Goal: Task Accomplishment & Management: Complete application form

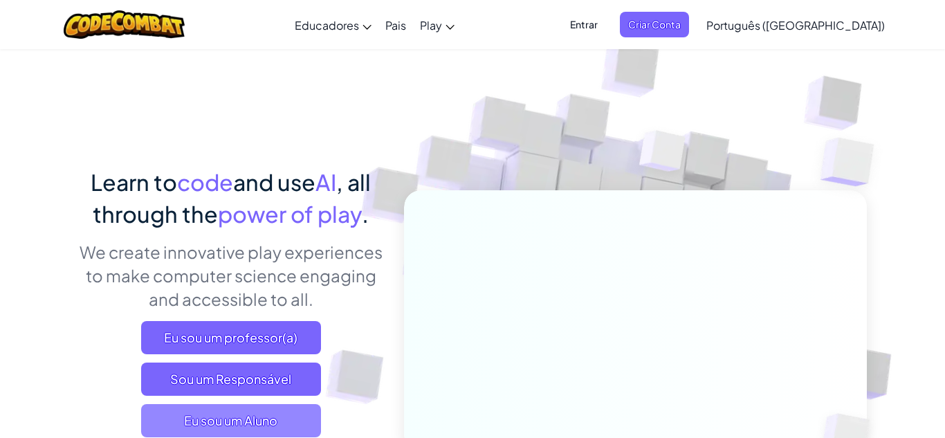
click at [263, 416] on span "Eu sou um Aluno" at bounding box center [231, 420] width 180 height 33
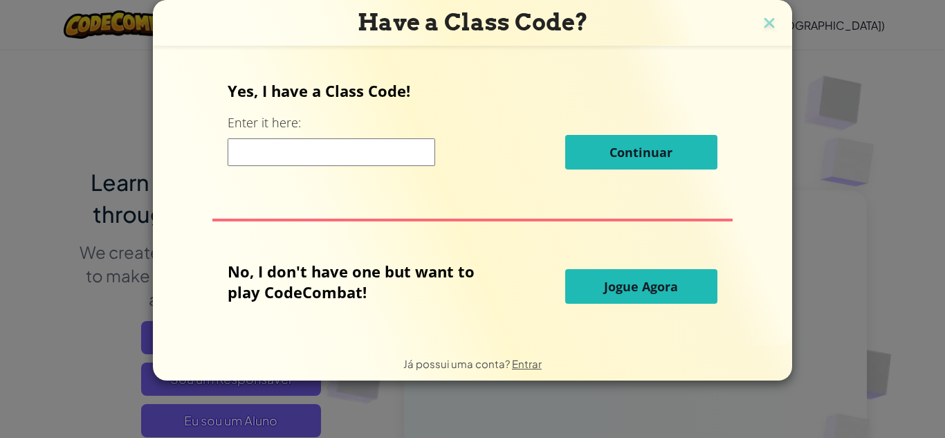
click at [246, 154] on input at bounding box center [332, 152] width 208 height 28
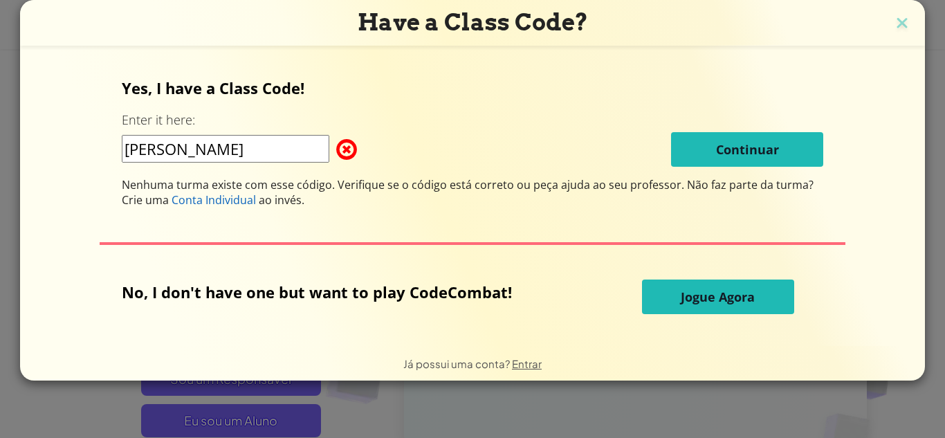
click at [304, 155] on input "[PERSON_NAME]" at bounding box center [226, 149] width 208 height 28
type input "l"
type input "[PERSON_NAME]"
click at [665, 286] on button "Jogue Agora" at bounding box center [718, 296] width 152 height 35
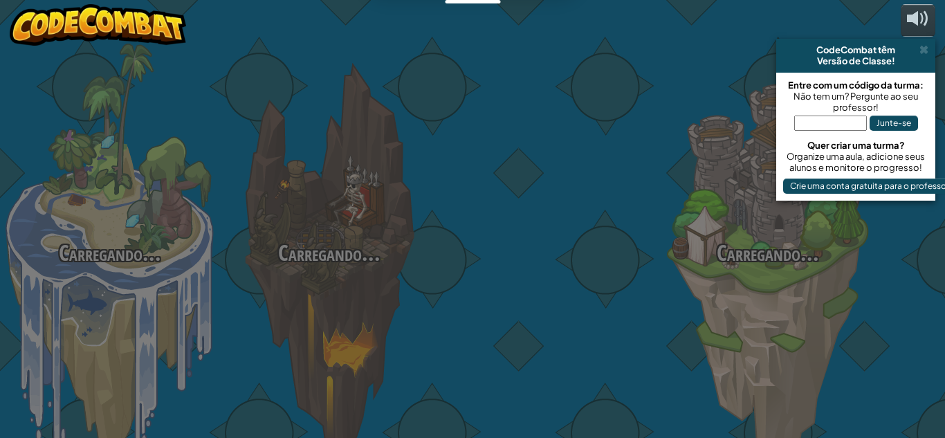
select select "pt-BR"
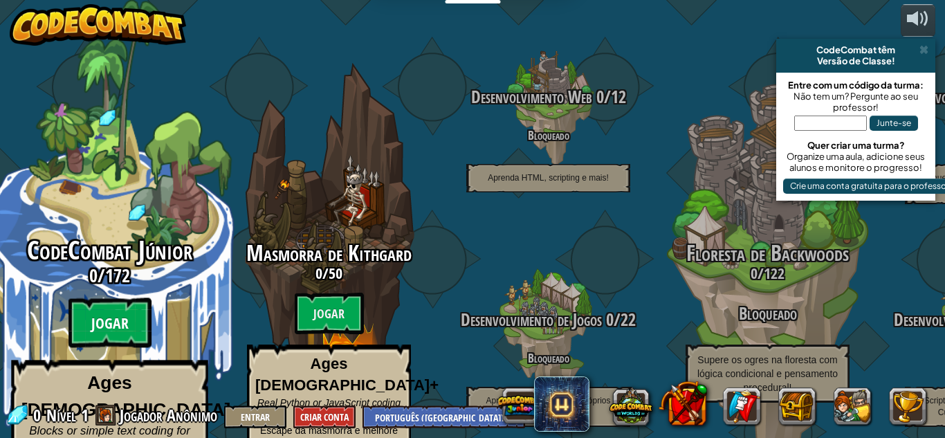
click at [86, 298] on btn "Jogar" at bounding box center [109, 323] width 83 height 50
select select "pt-BR"
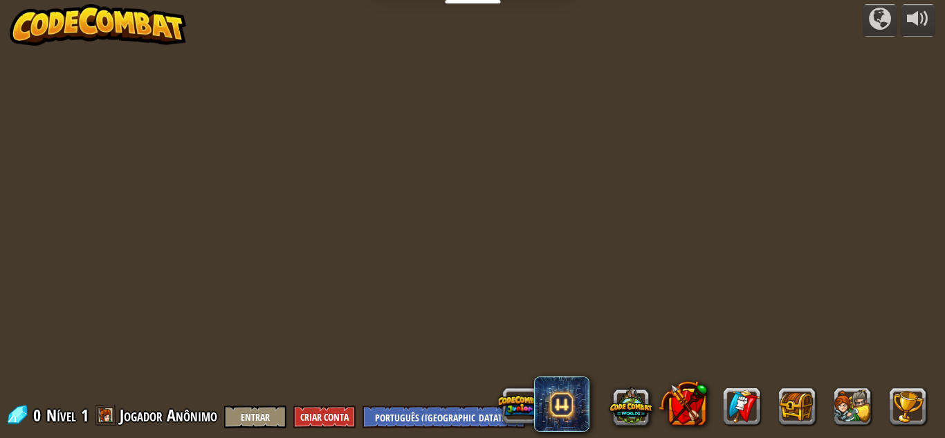
select select "pt-BR"
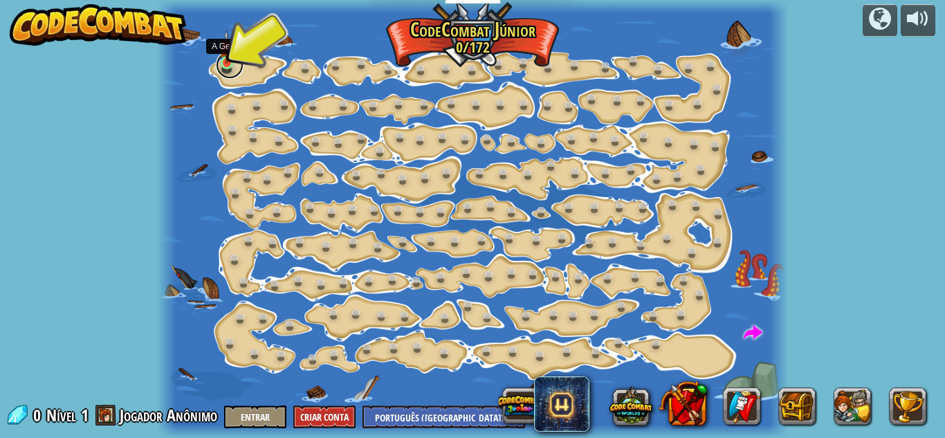
click at [228, 66] on link at bounding box center [230, 65] width 28 height 28
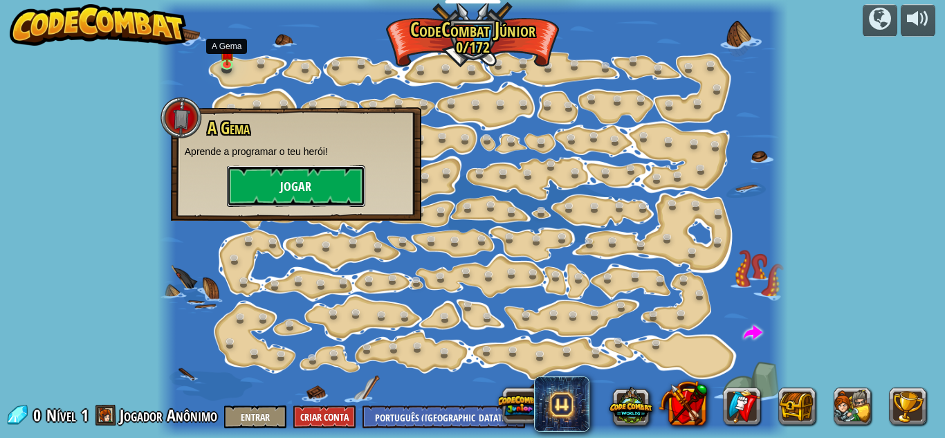
click at [279, 170] on button "Jogar" at bounding box center [296, 186] width 138 height 42
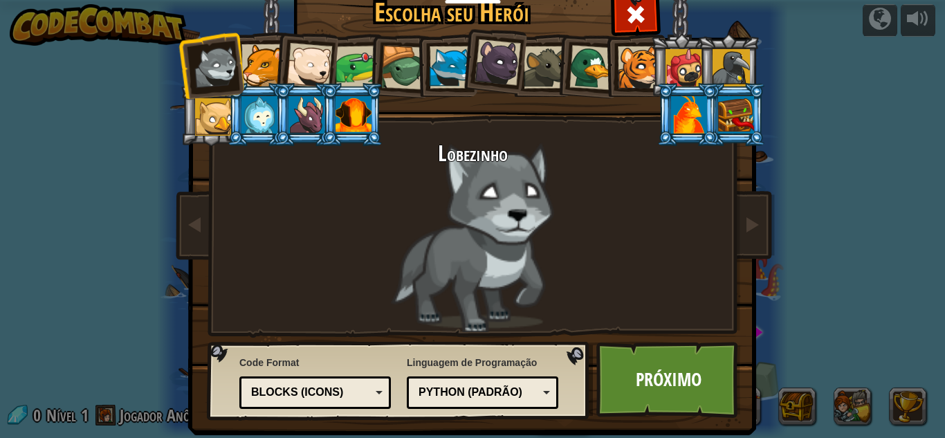
click at [254, 122] on div at bounding box center [259, 114] width 36 height 37
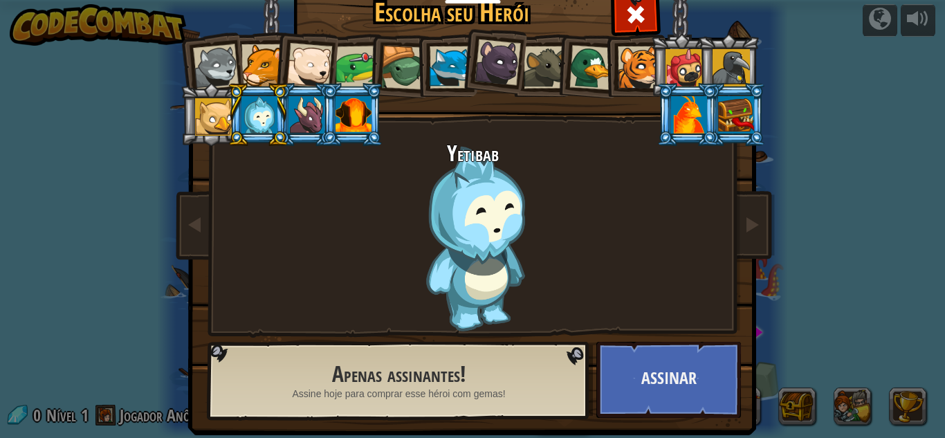
click at [692, 124] on div at bounding box center [689, 114] width 36 height 37
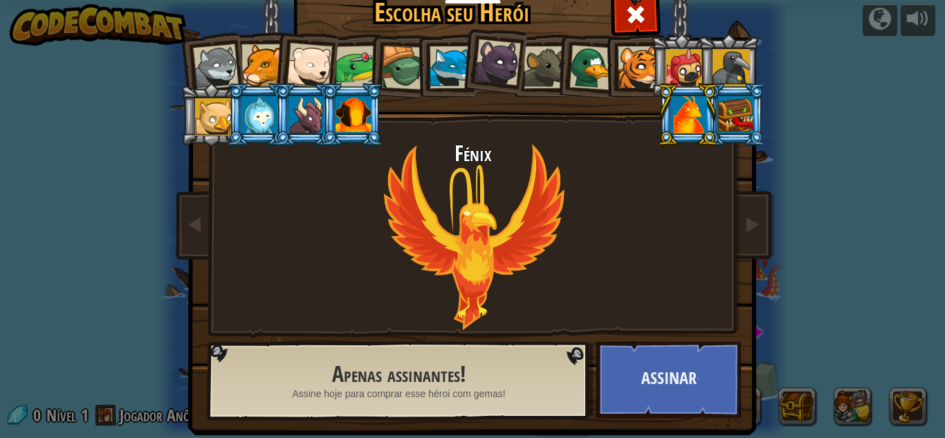
click at [746, 120] on div at bounding box center [736, 114] width 36 height 37
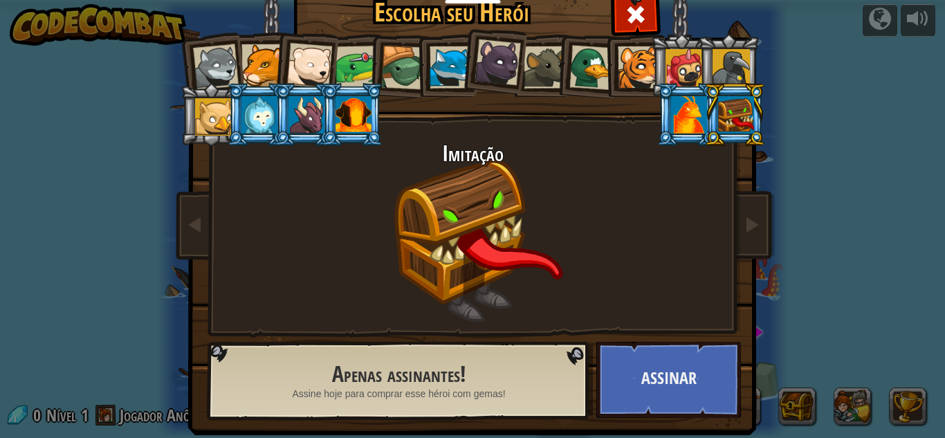
click at [737, 62] on div at bounding box center [731, 67] width 37 height 37
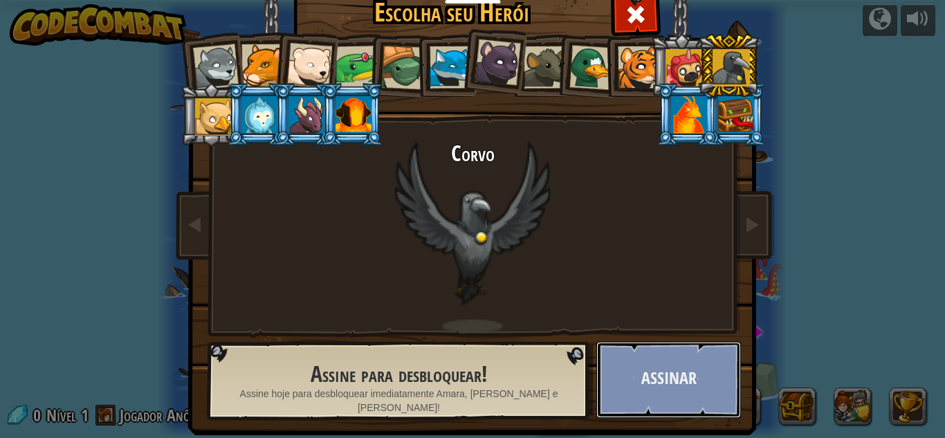
click at [641, 406] on button "Assinar" at bounding box center [668, 380] width 145 height 76
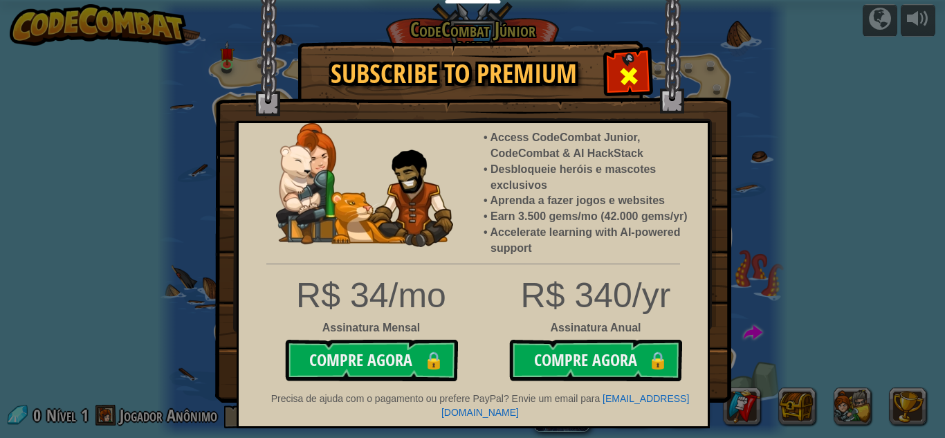
click at [626, 92] on div at bounding box center [629, 75] width 44 height 44
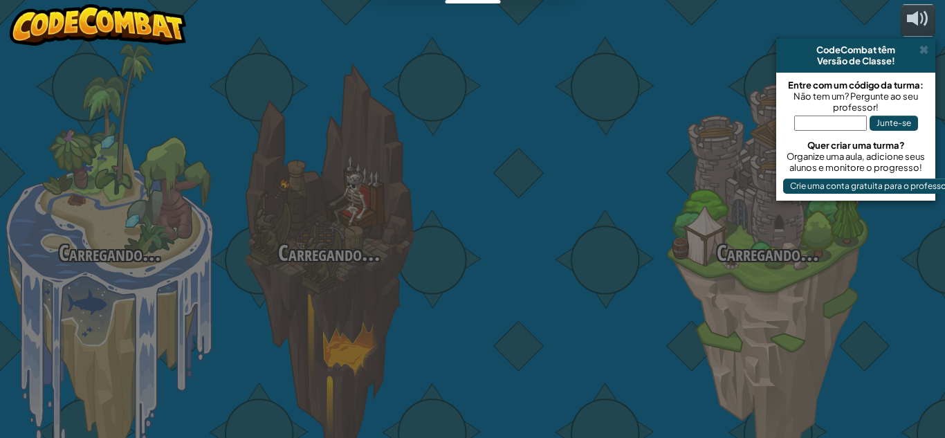
select select "pt-BR"
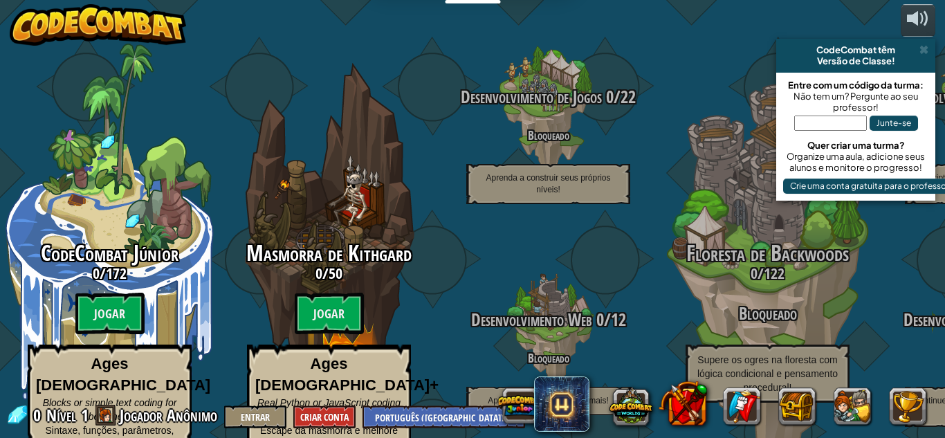
click at [324, 293] on btn "Jogar" at bounding box center [329, 314] width 69 height 42
select select "pt-BR"
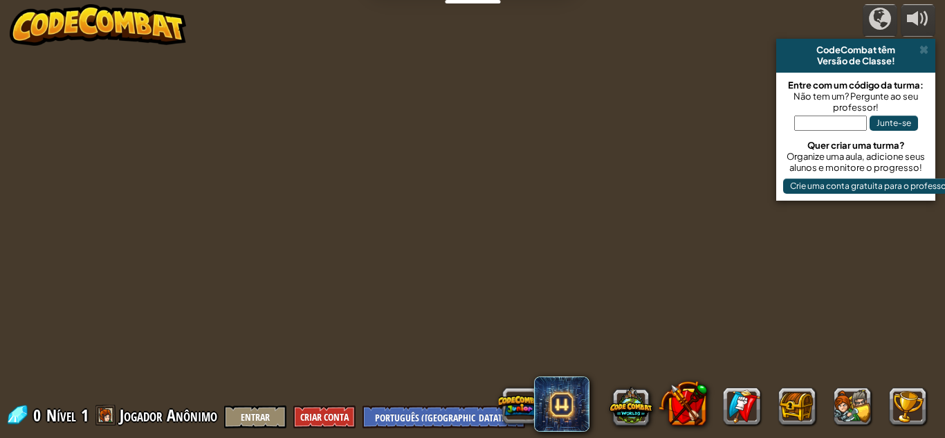
select select "pt-BR"
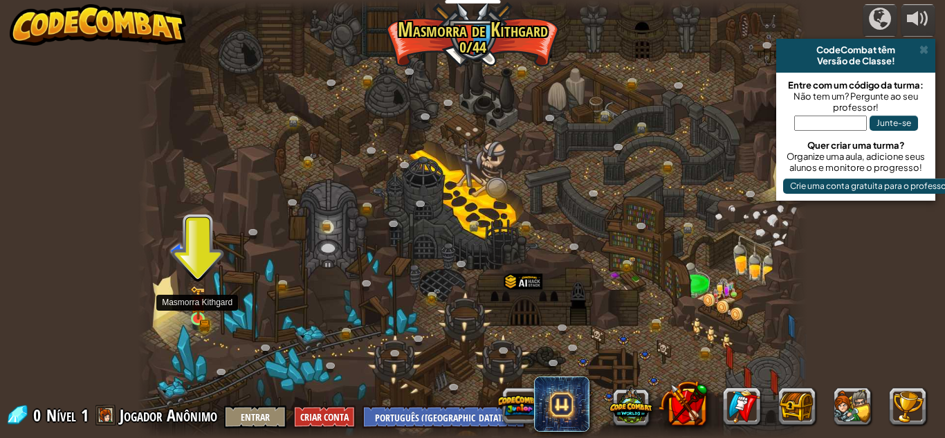
click at [201, 313] on img at bounding box center [198, 303] width 16 height 35
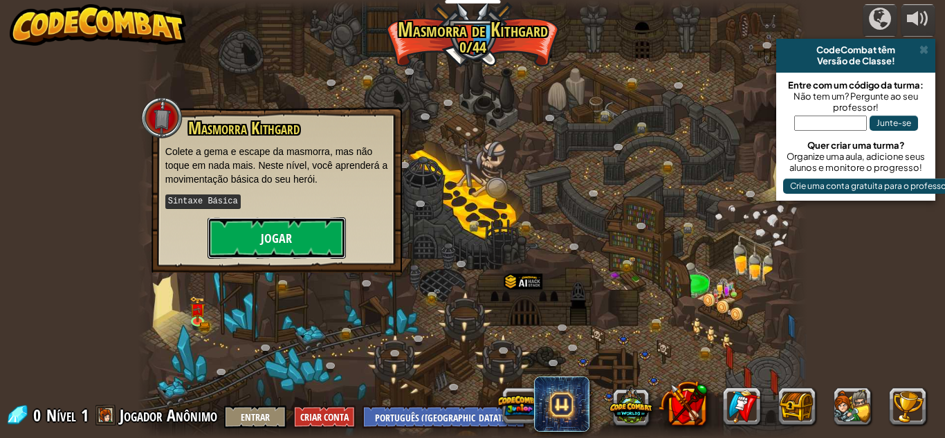
click at [229, 237] on button "Jogar" at bounding box center [277, 238] width 138 height 42
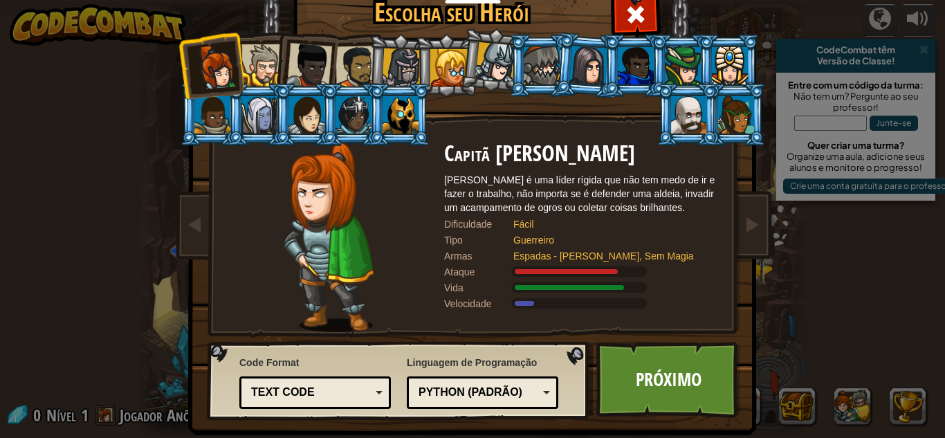
click at [255, 73] on div at bounding box center [262, 65] width 42 height 42
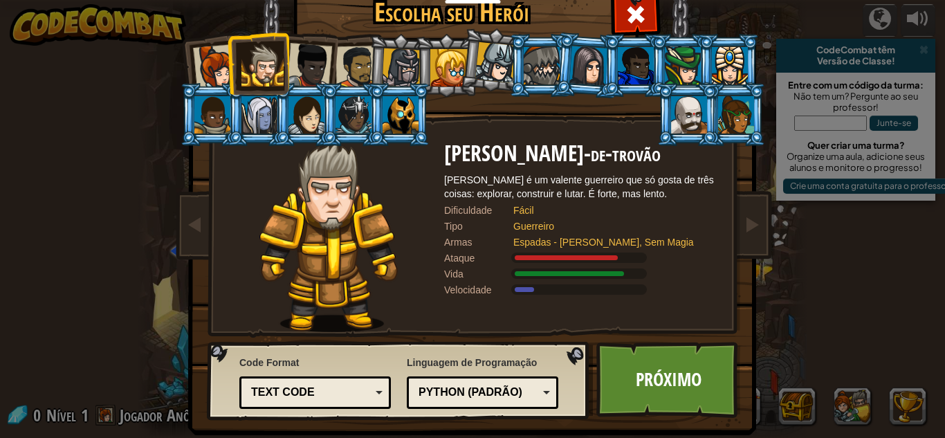
click at [390, 75] on div at bounding box center [401, 67] width 39 height 39
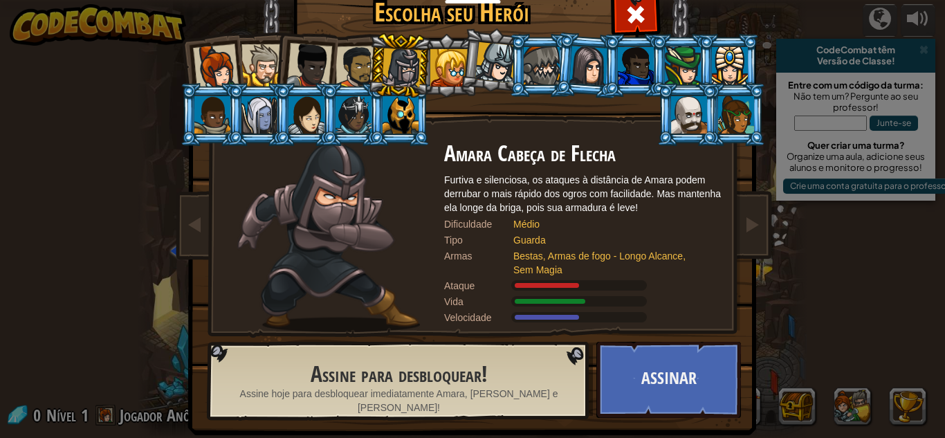
click at [351, 75] on div at bounding box center [357, 67] width 43 height 43
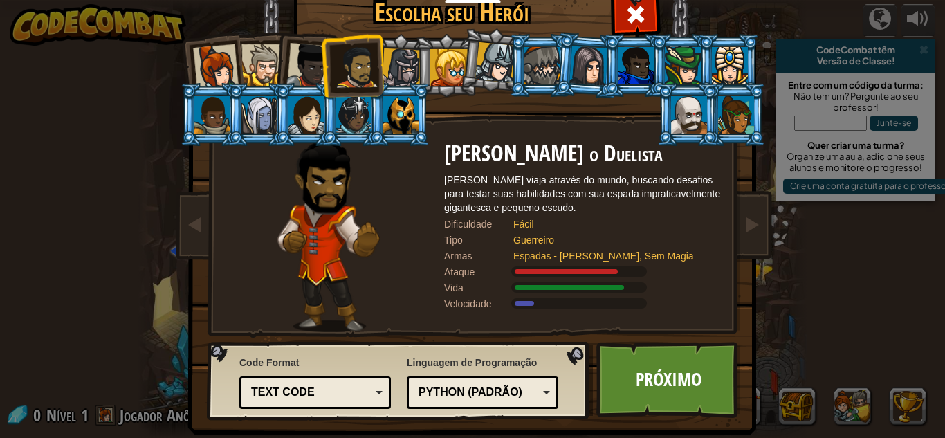
click at [318, 70] on div at bounding box center [309, 66] width 46 height 46
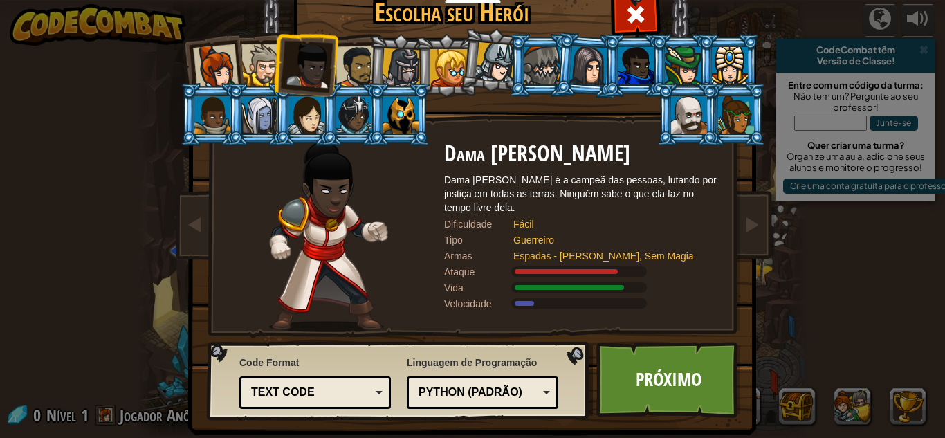
click at [264, 64] on div at bounding box center [262, 65] width 42 height 42
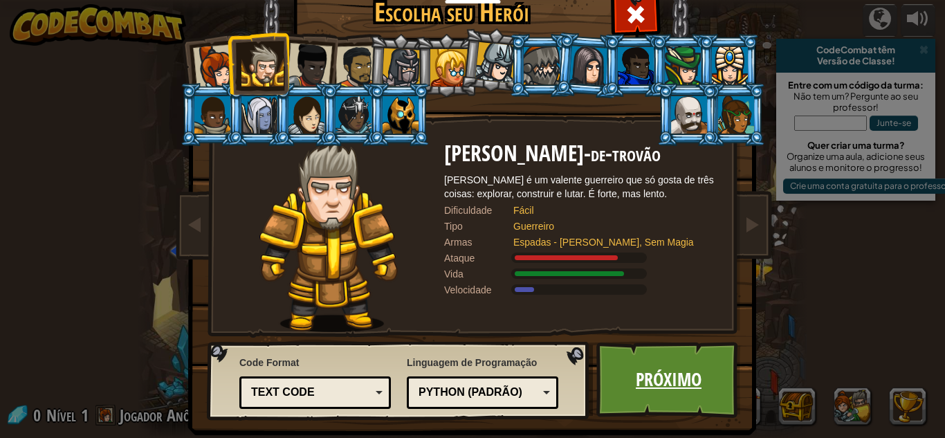
click at [620, 342] on link "Próximo" at bounding box center [668, 380] width 145 height 76
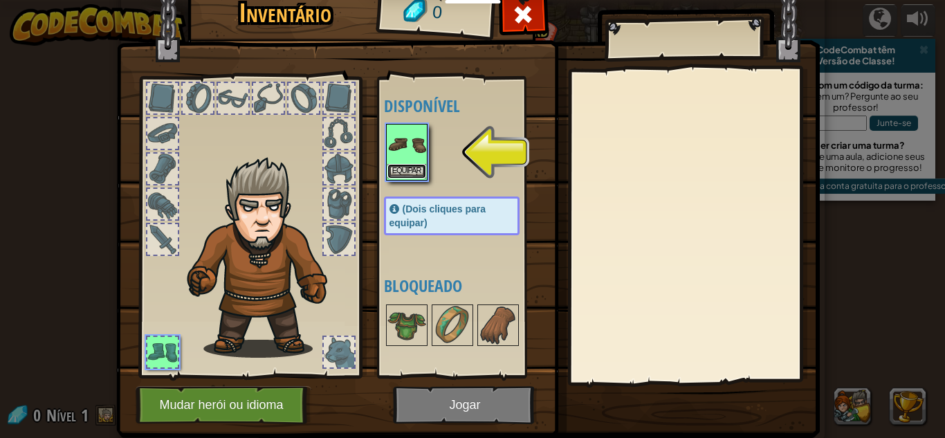
click at [416, 172] on button "Equipar" at bounding box center [406, 171] width 39 height 15
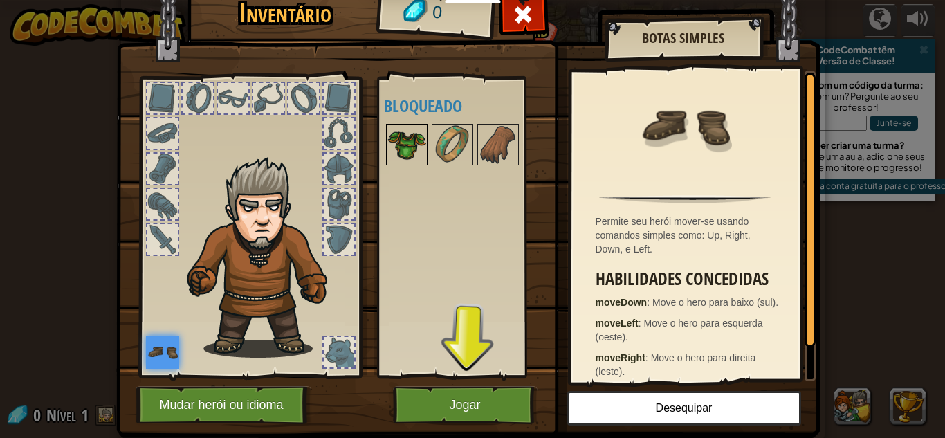
click at [403, 145] on img at bounding box center [406, 144] width 39 height 39
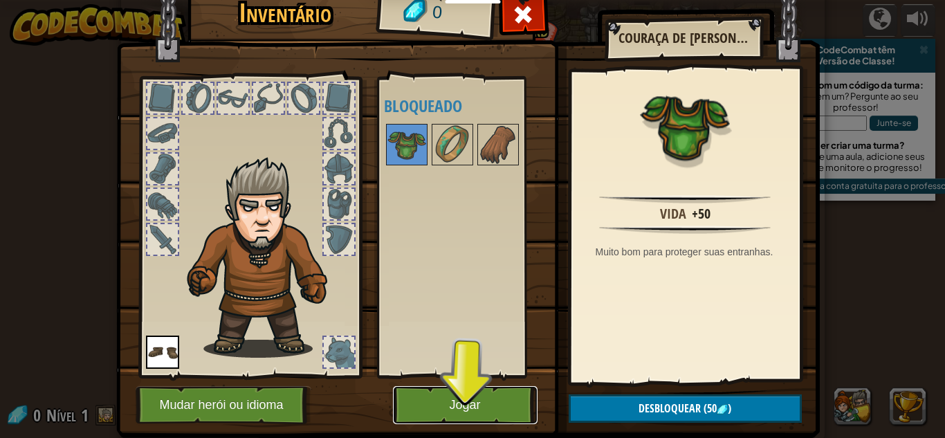
click at [488, 398] on button "Jogar" at bounding box center [465, 405] width 145 height 38
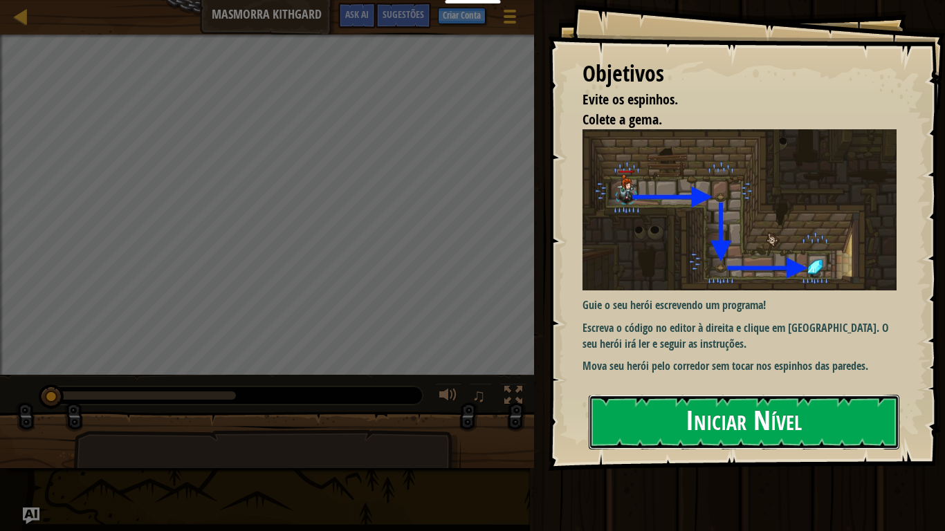
click at [660, 409] on button "Iniciar Nível" at bounding box center [744, 422] width 311 height 55
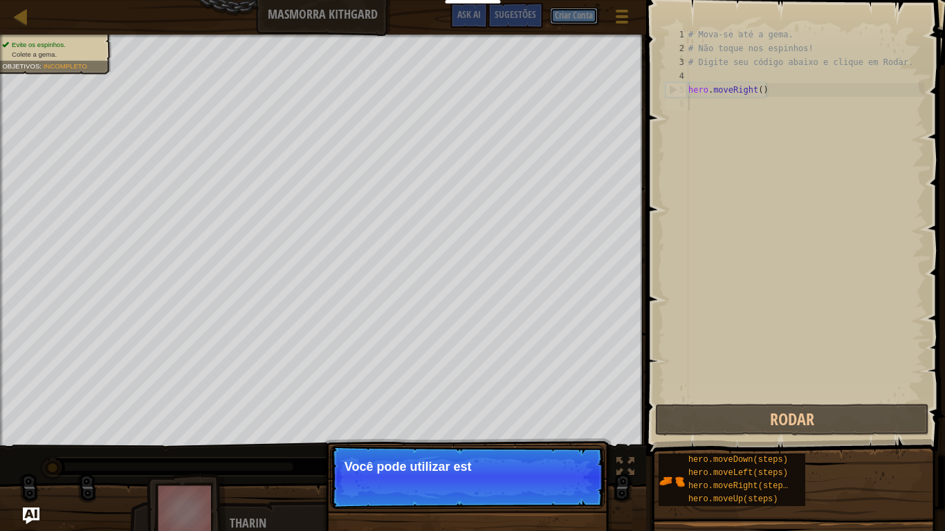
click at [562, 18] on button "Criar Conta" at bounding box center [574, 16] width 48 height 17
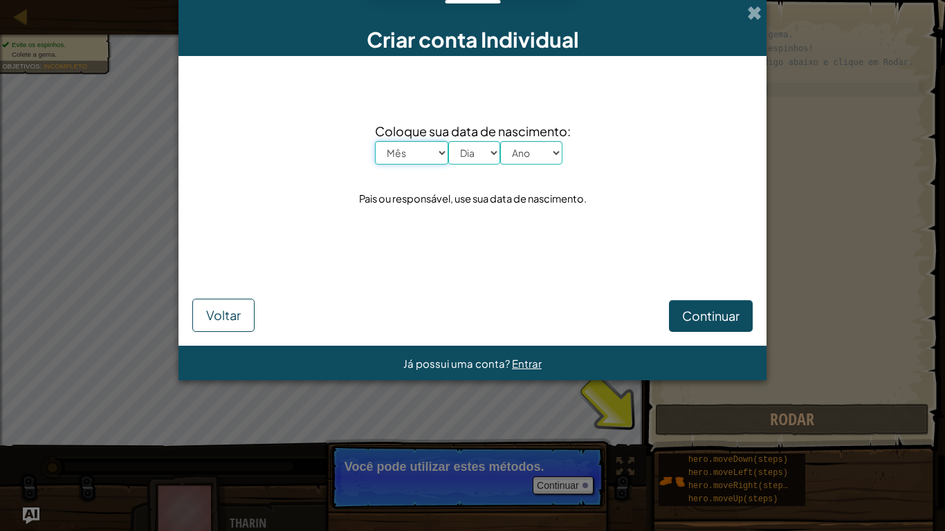
click at [419, 147] on select "Mês Janeiro Fevereiro Março Abril Maio Junho Julho Agosto Setembro Outubro Nove…" at bounding box center [411, 153] width 73 height 24
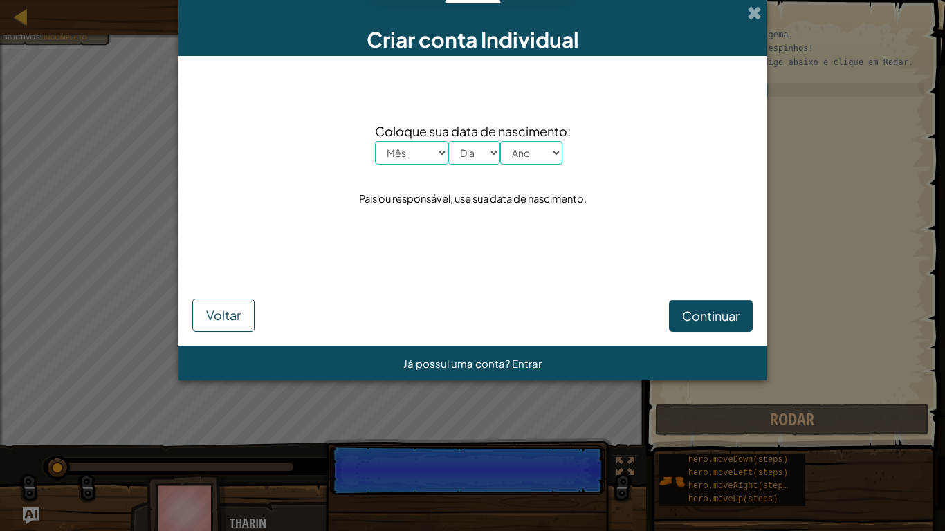
click at [419, 348] on div "Já possui uma conta? Entrar" at bounding box center [472, 363] width 588 height 35
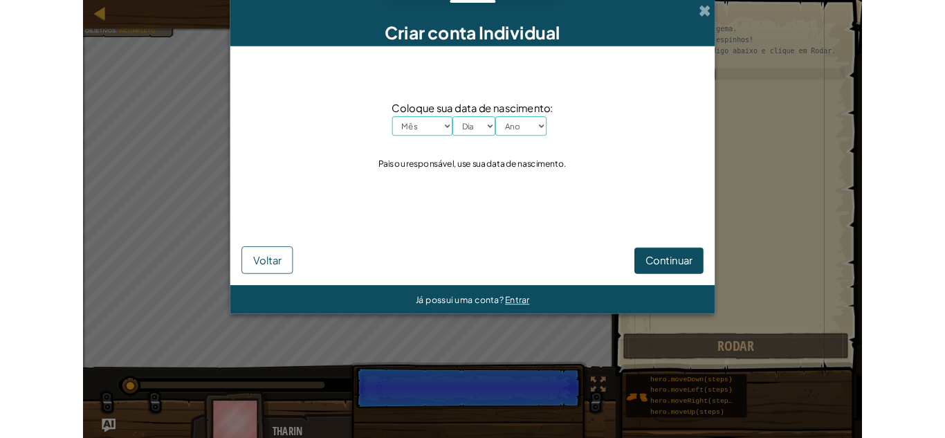
scroll to position [6, 0]
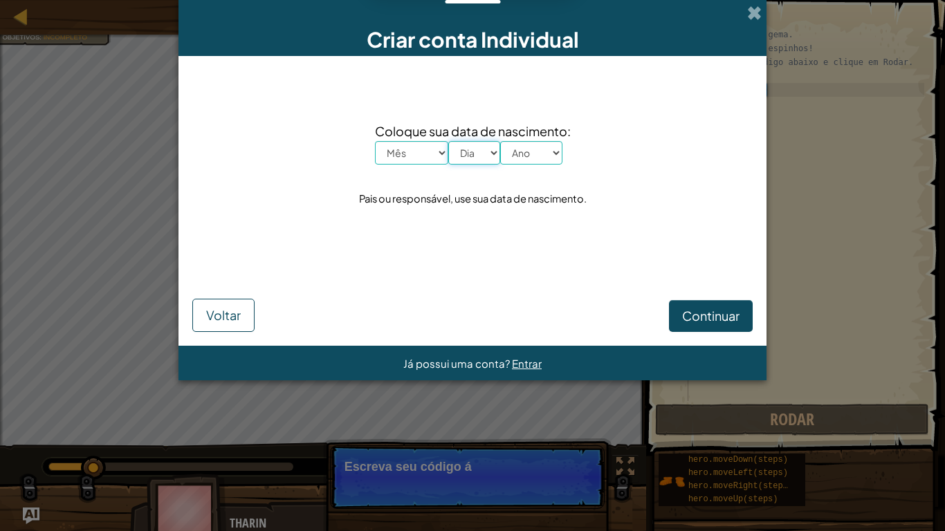
click at [486, 149] on select "Dia 1 2 3 4 5 6 7 8 9 10 11 12 13 14 15 16 17 18 19 20 21 22 23 24 25 26 27 28 …" at bounding box center [474, 153] width 52 height 24
click at [26, 34] on div "Criar conta Individual Coloque sua data de nascimento: Mês Janeiro Fevereiro Ma…" at bounding box center [472, 265] width 945 height 531
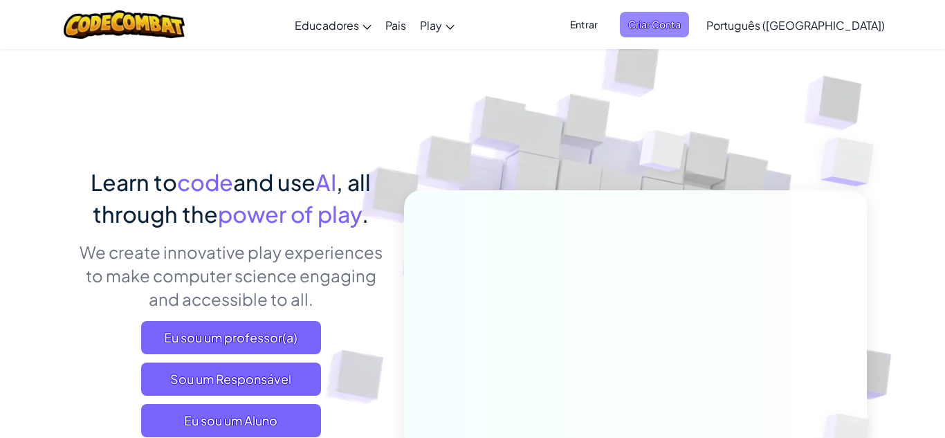
click at [689, 27] on span "Criar Conta" at bounding box center [654, 25] width 69 height 26
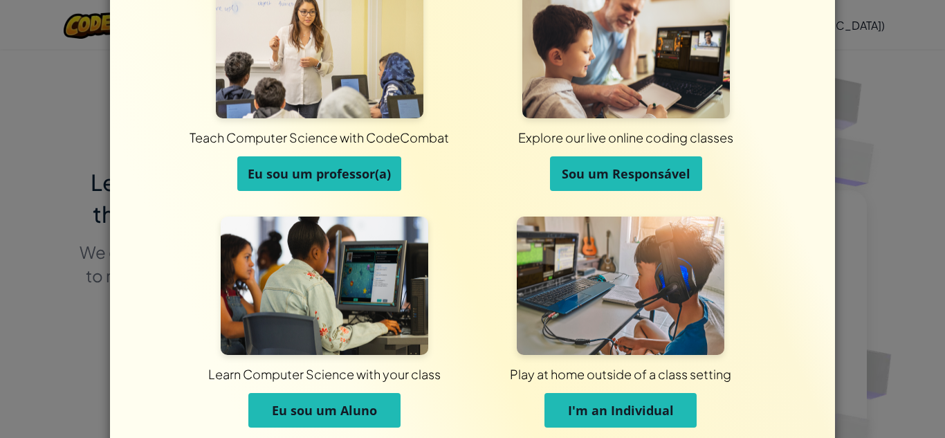
scroll to position [55, 0]
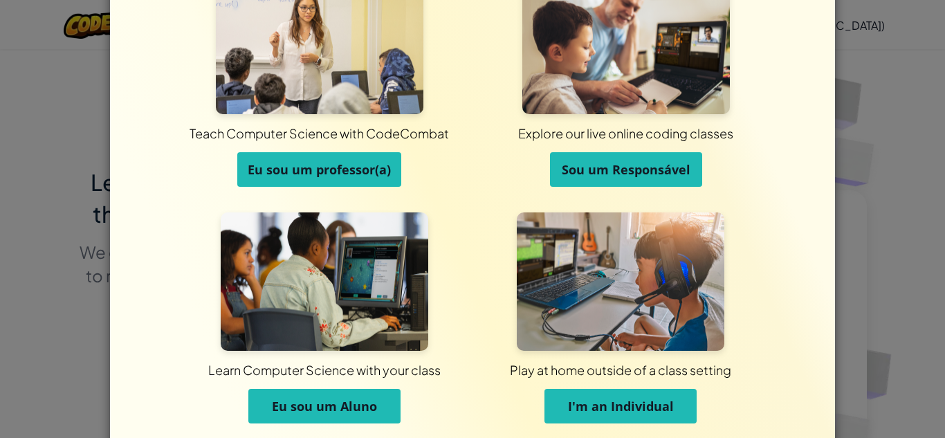
click at [282, 391] on button "Eu sou um Aluno" at bounding box center [324, 406] width 152 height 35
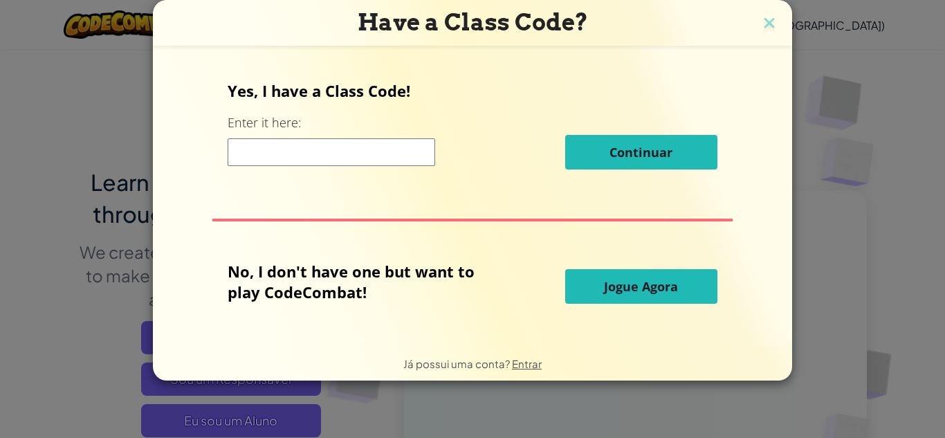
click at [333, 150] on input at bounding box center [332, 152] width 208 height 28
type input "[PERSON_NAME]"
click at [628, 143] on div "[PERSON_NAME]" at bounding box center [472, 152] width 489 height 35
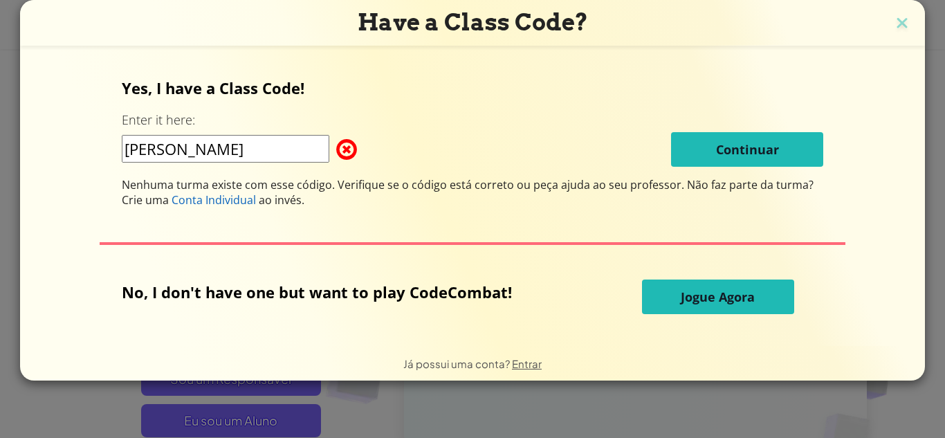
click at [628, 143] on div "[PERSON_NAME]" at bounding box center [472, 149] width 701 height 35
click at [899, 23] on img at bounding box center [902, 24] width 18 height 21
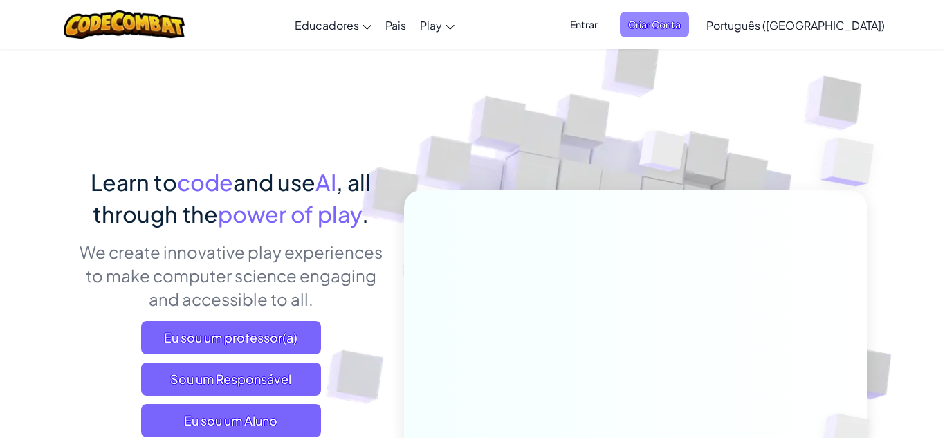
click at [689, 26] on span "Criar Conta" at bounding box center [654, 25] width 69 height 26
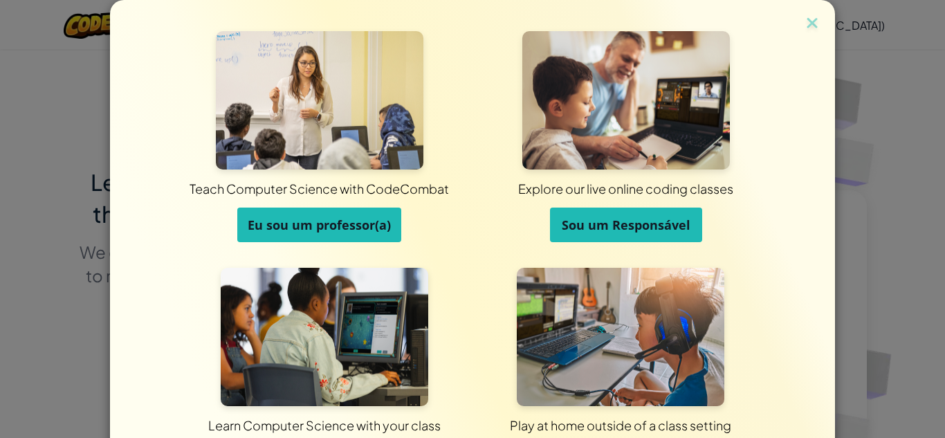
scroll to position [110, 0]
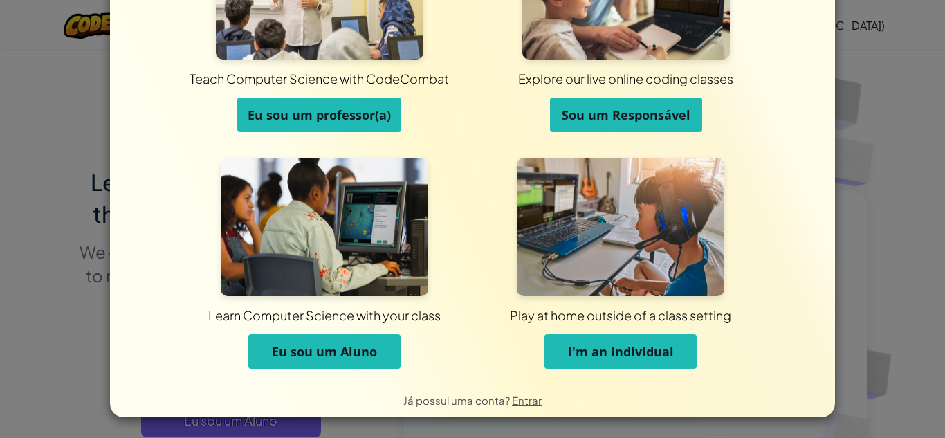
click at [377, 351] on button "Eu sou um Aluno" at bounding box center [324, 351] width 152 height 35
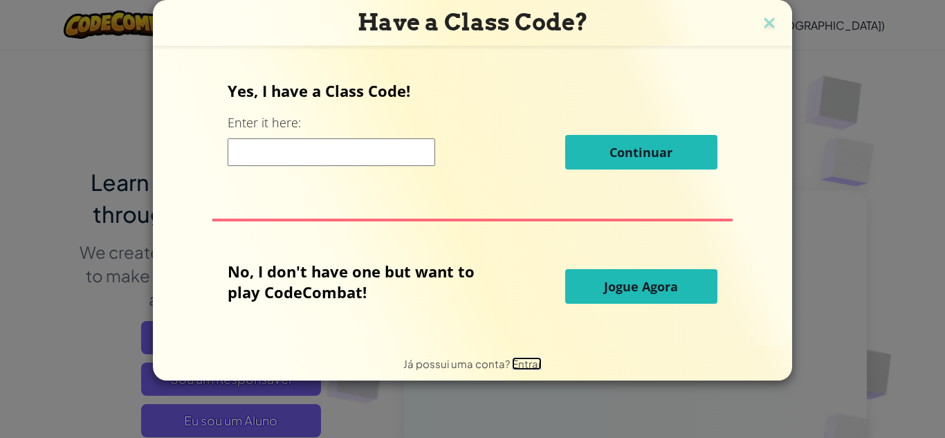
click at [531, 362] on span "Entrar" at bounding box center [527, 363] width 30 height 13
